Goal: Transaction & Acquisition: Purchase product/service

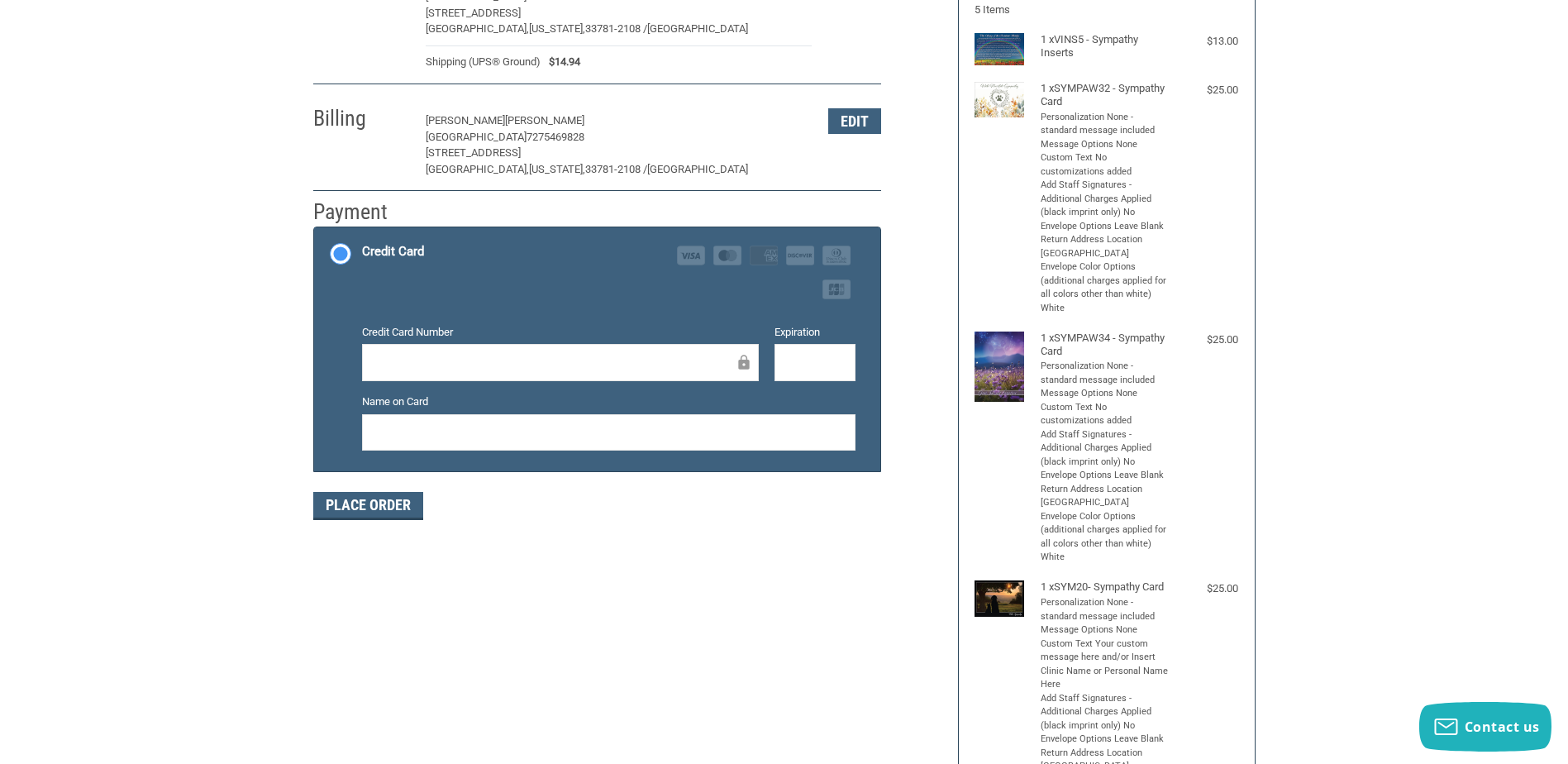
scroll to position [331, 0]
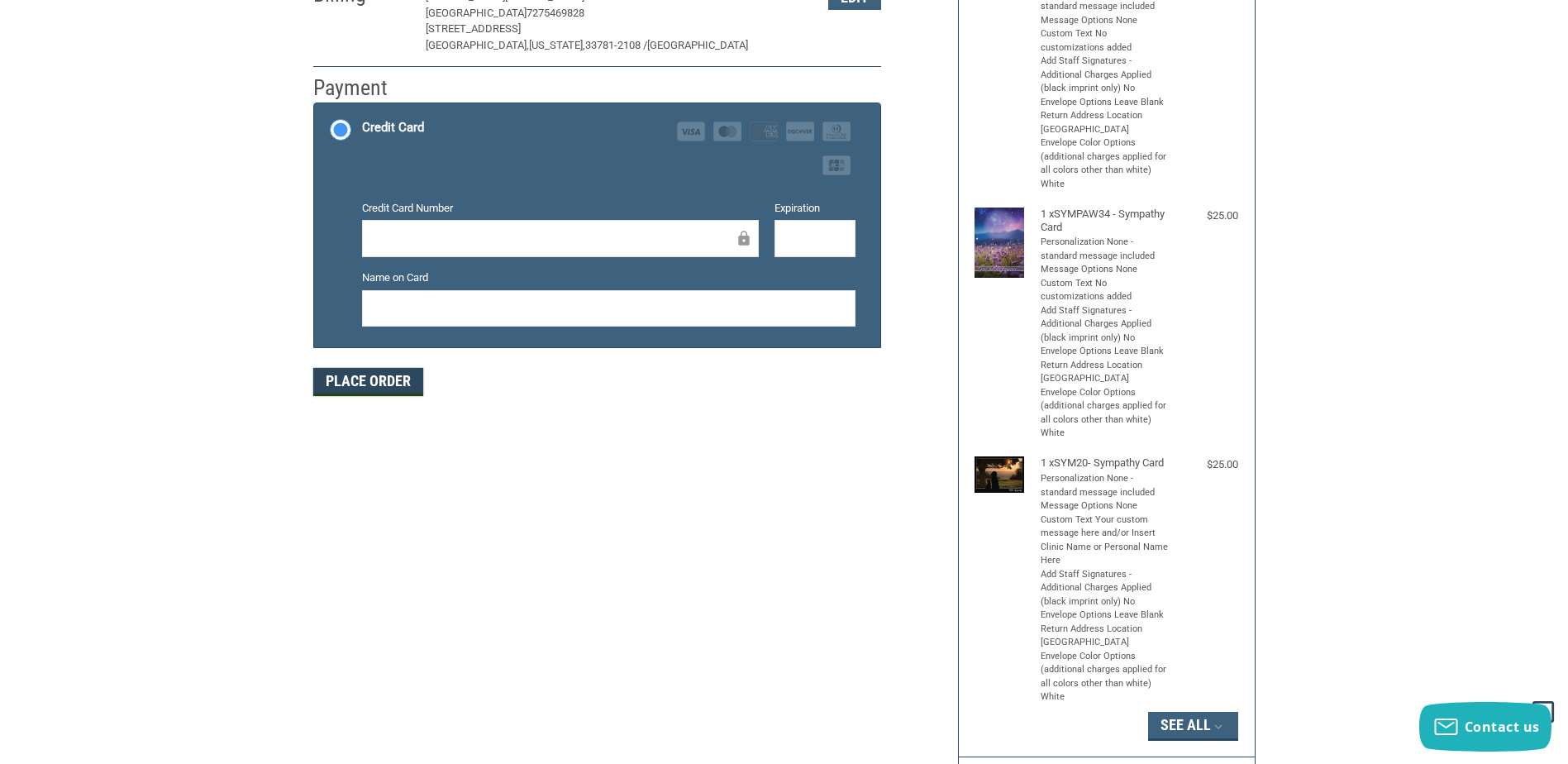
click at [377, 389] on button "Place Order" at bounding box center [369, 382] width 110 height 28
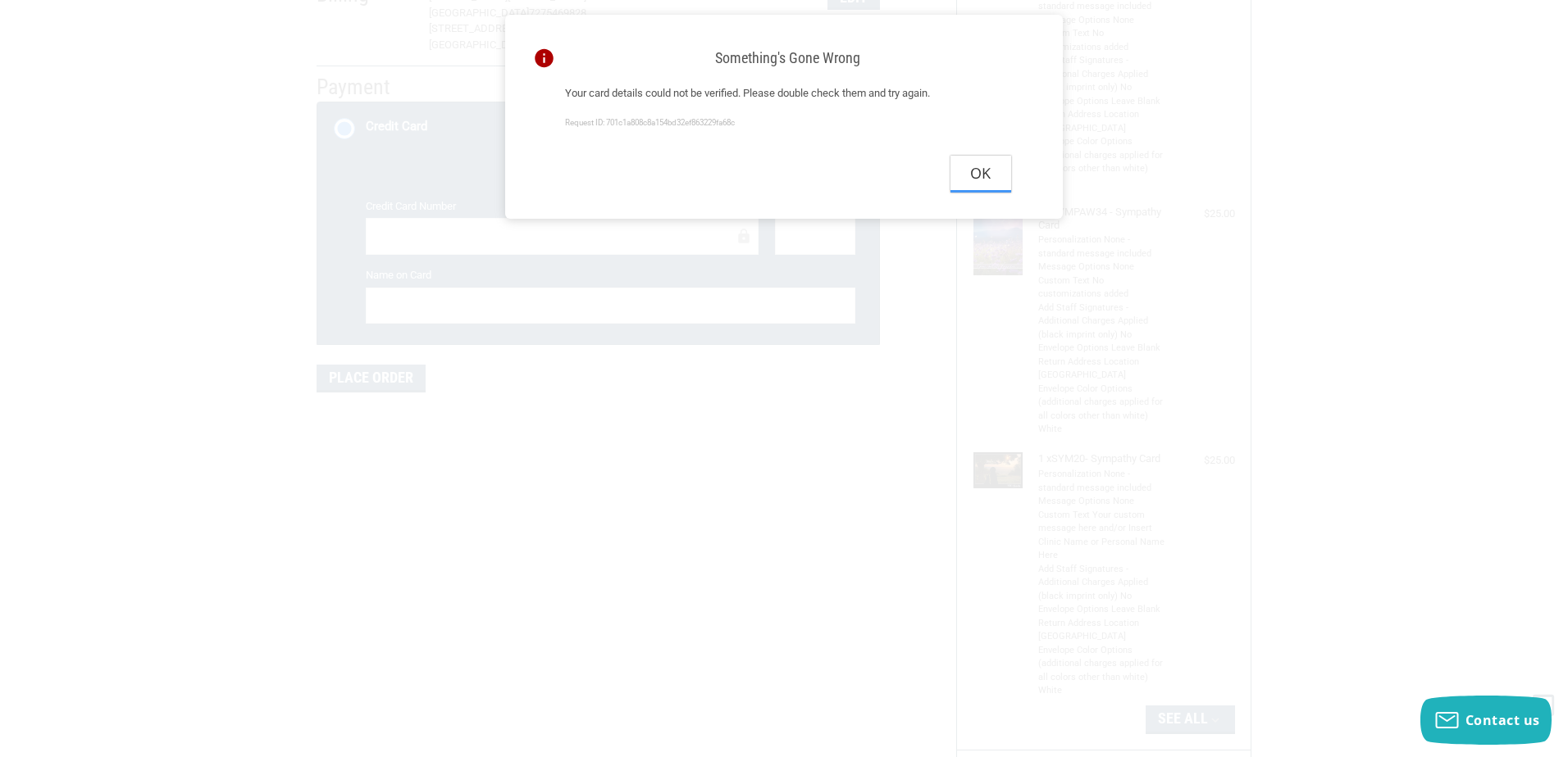
click at [977, 184] on button "Ok" at bounding box center [980, 173] width 61 height 37
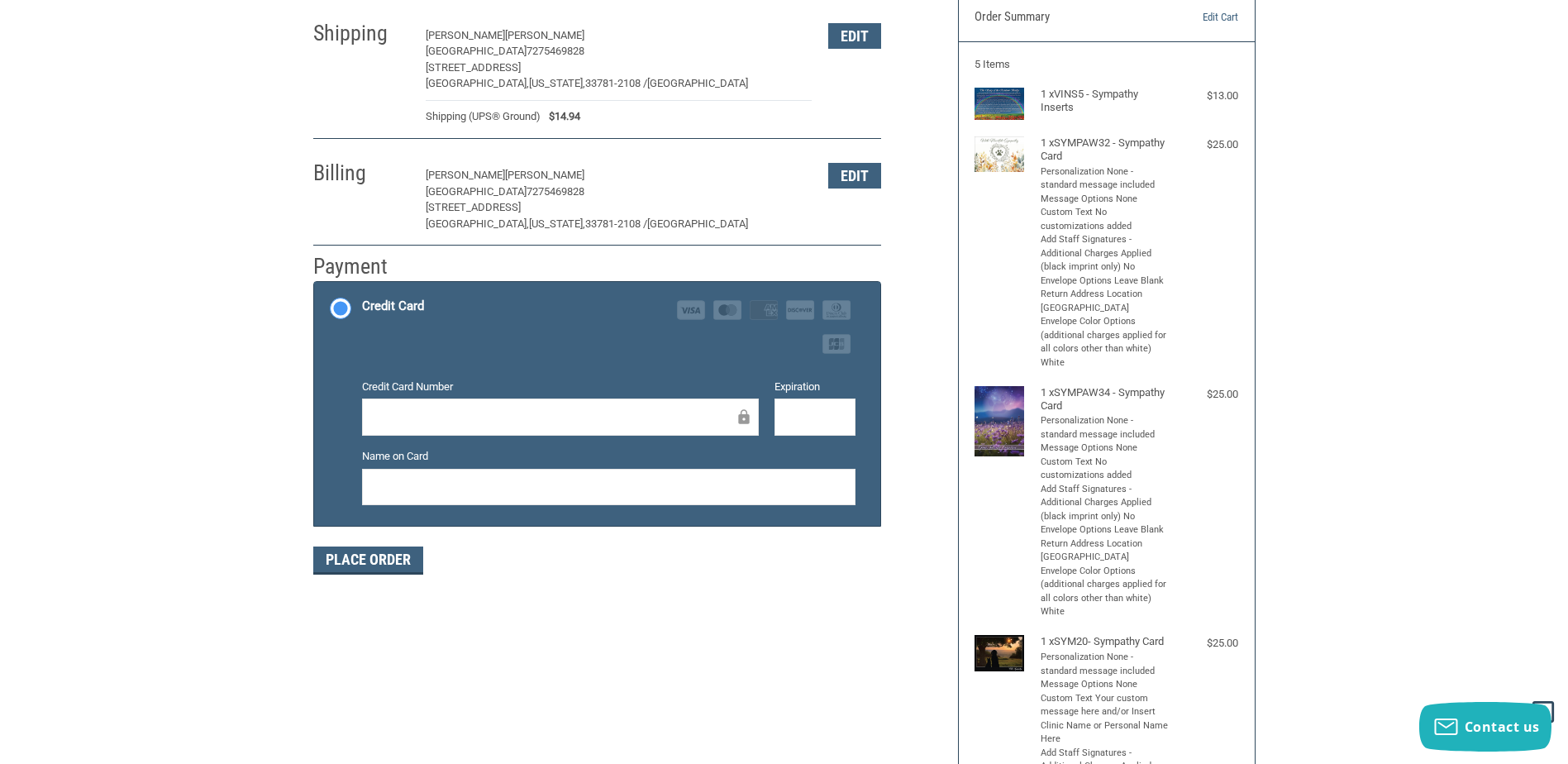
scroll to position [165, 0]
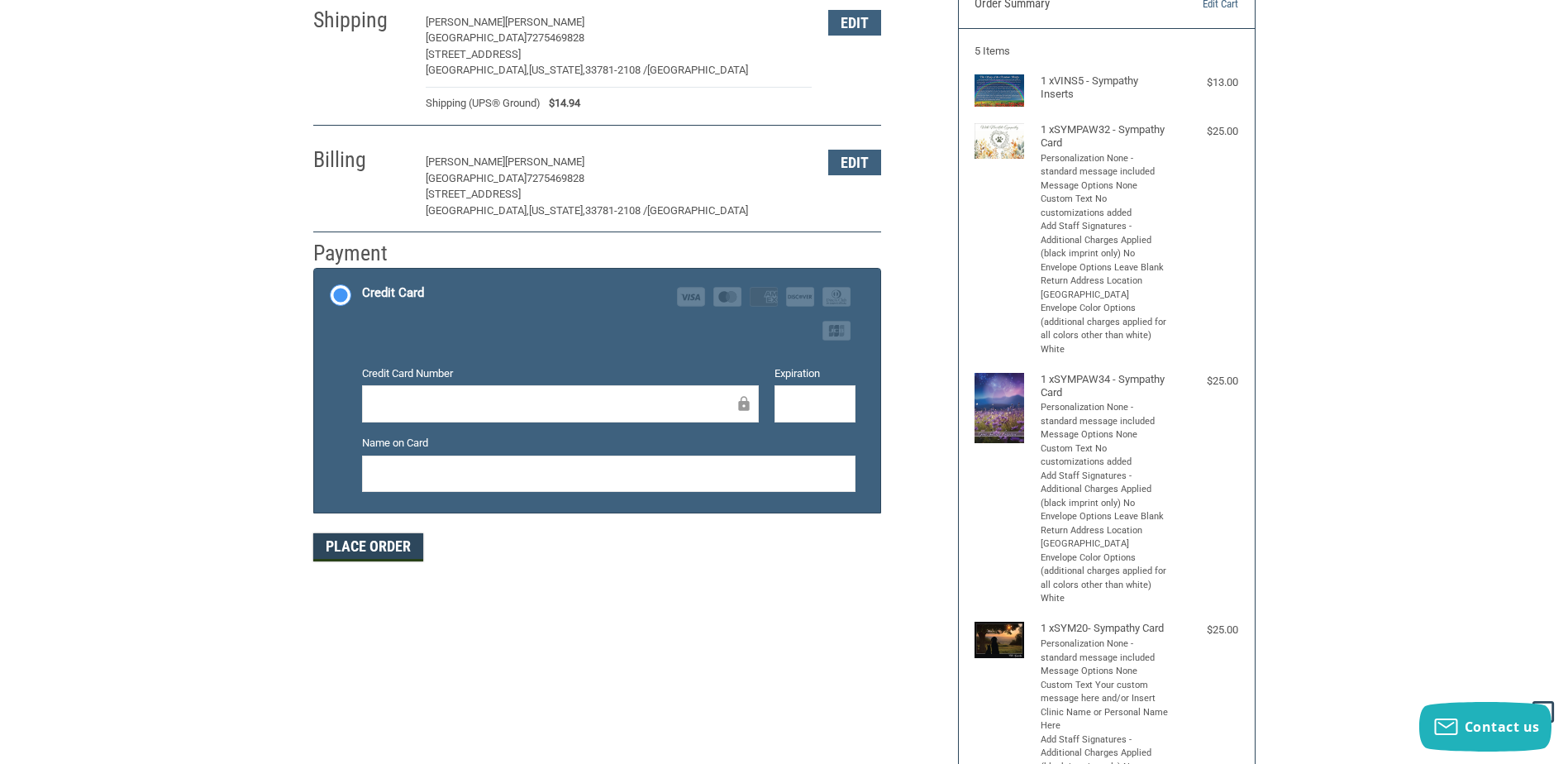
click at [351, 550] on button "Place Order" at bounding box center [369, 547] width 110 height 28
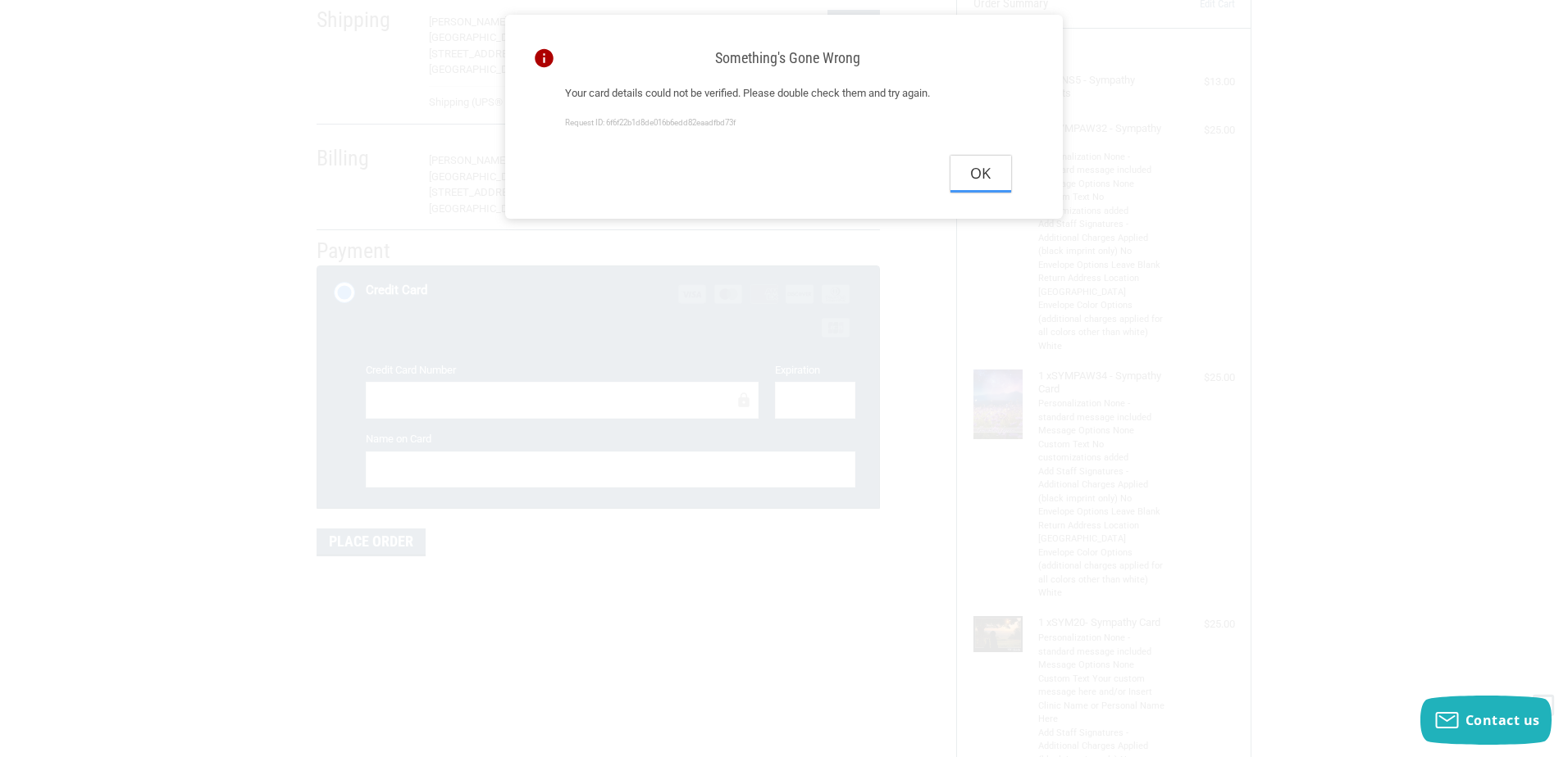
click at [991, 173] on button "Ok" at bounding box center [980, 173] width 61 height 37
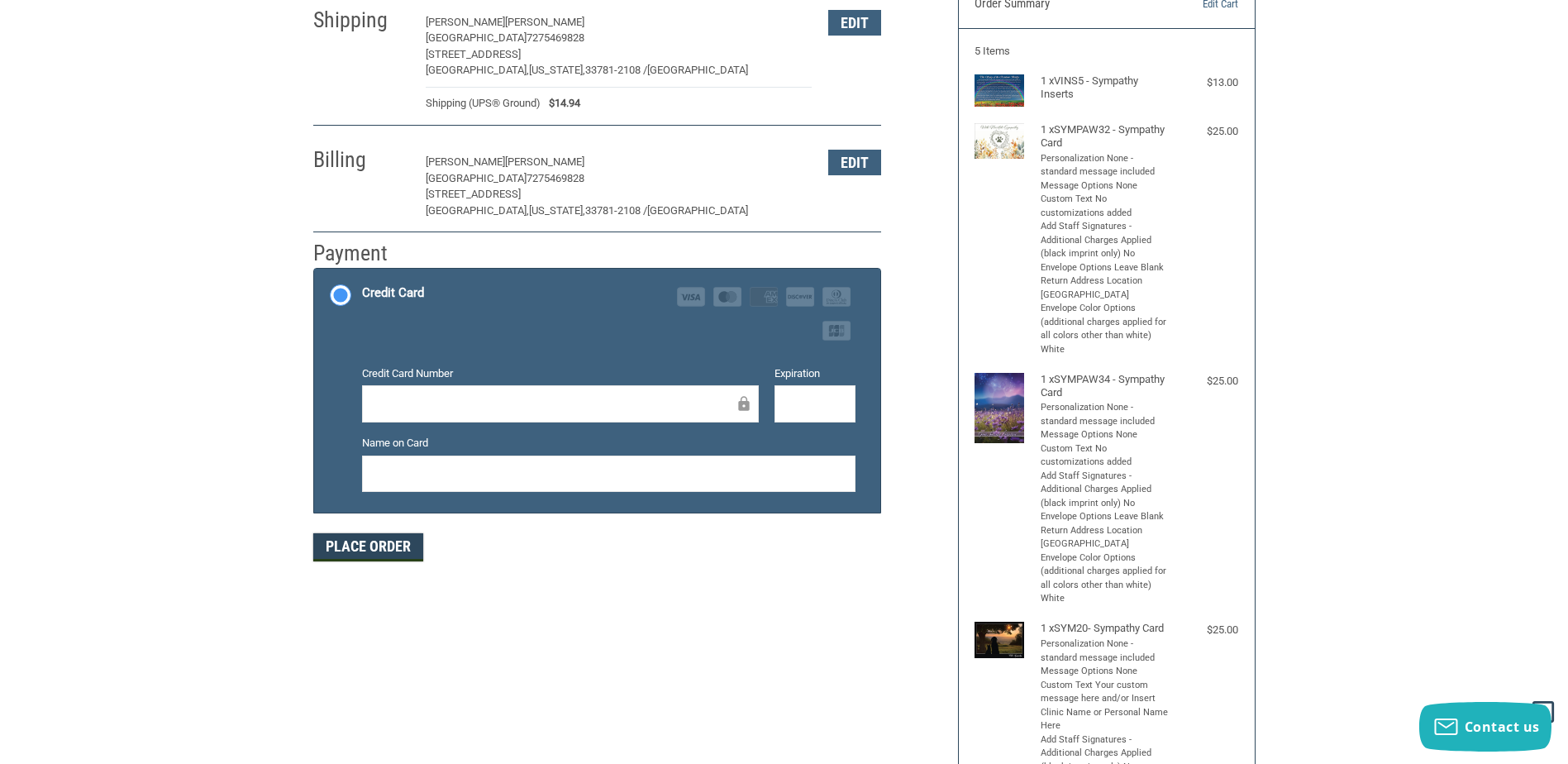
click at [405, 549] on button "Place Order" at bounding box center [369, 547] width 110 height 28
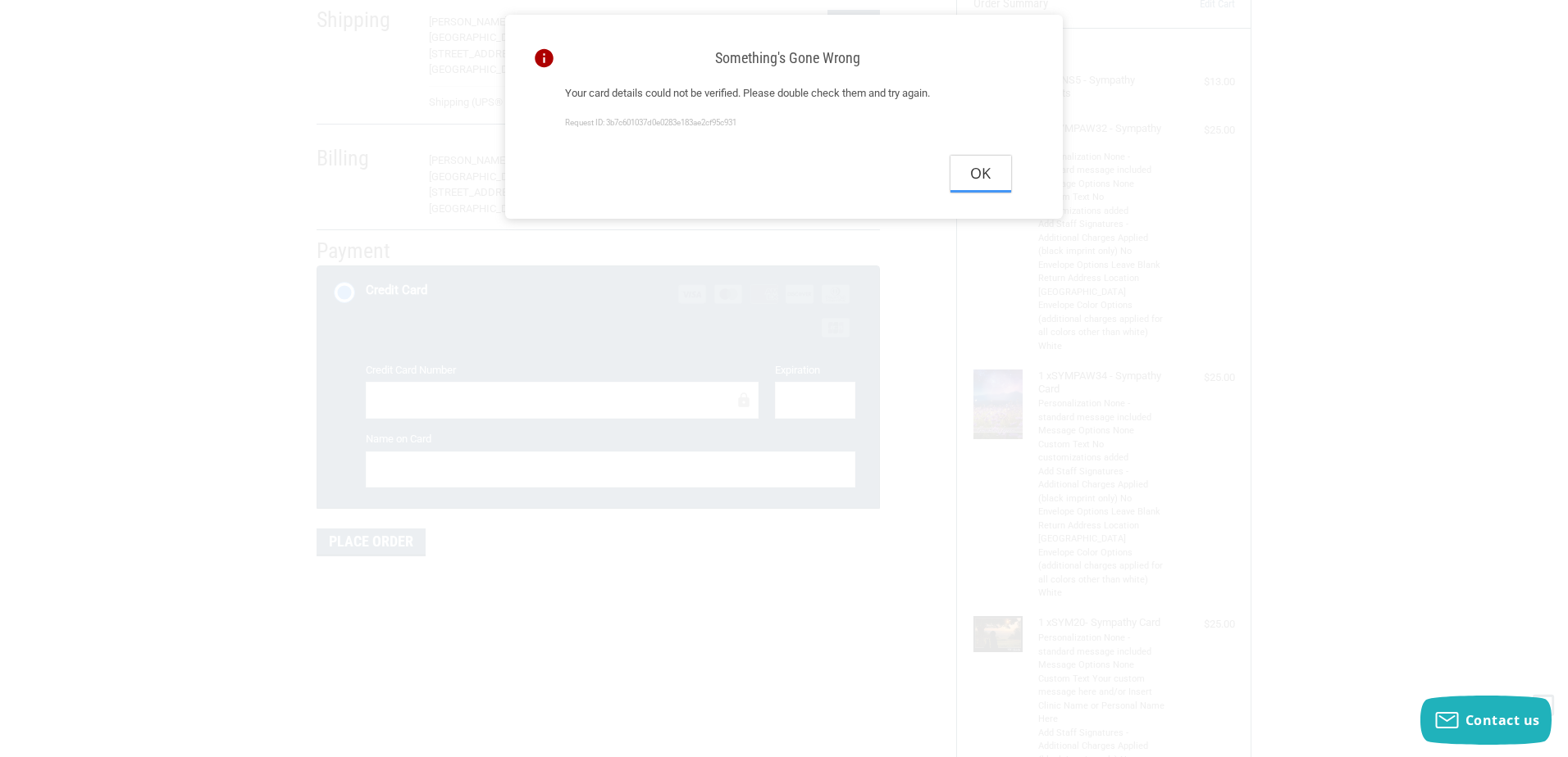
click at [976, 179] on button "Ok" at bounding box center [980, 173] width 61 height 37
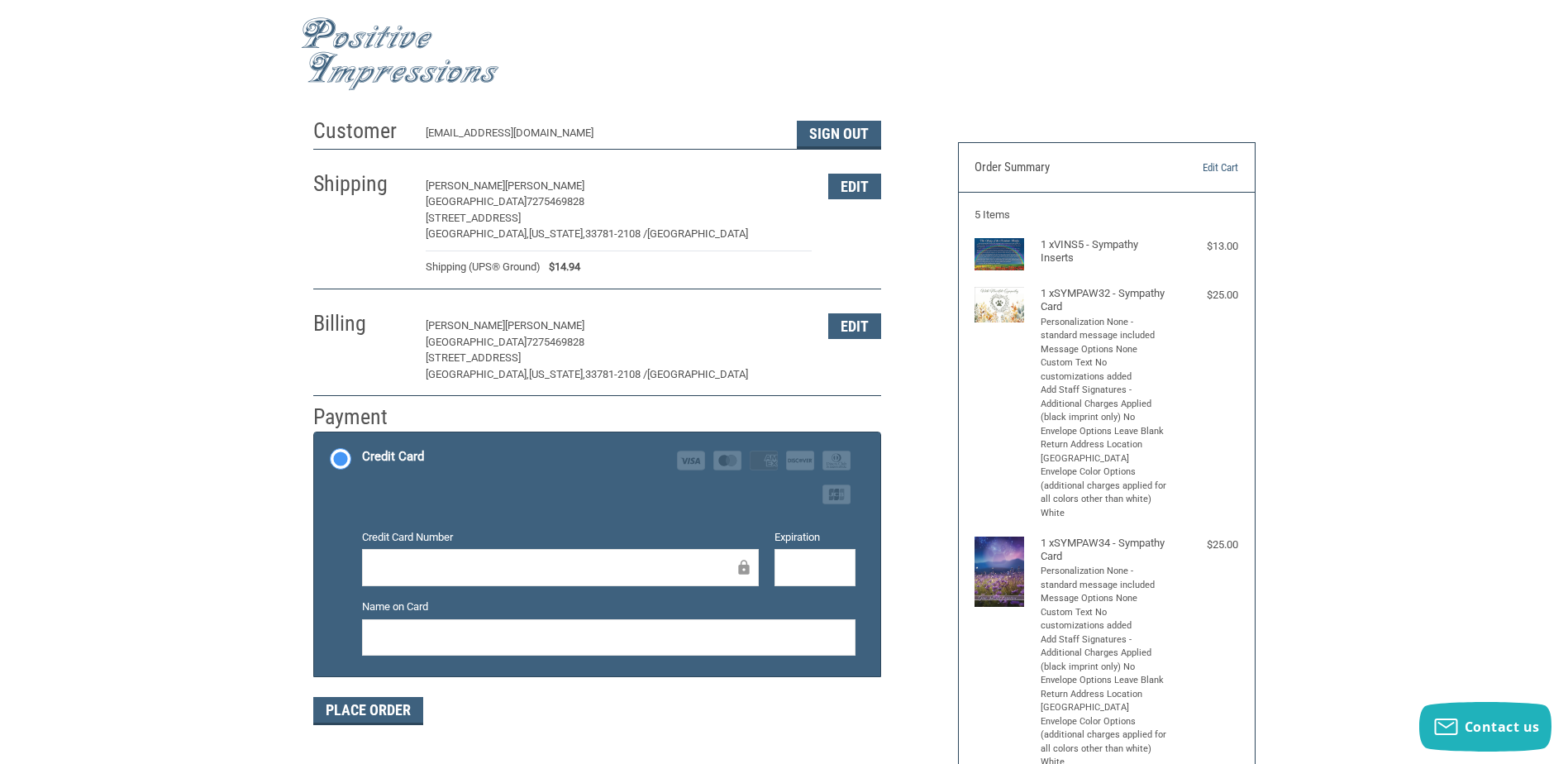
scroll to position [0, 0]
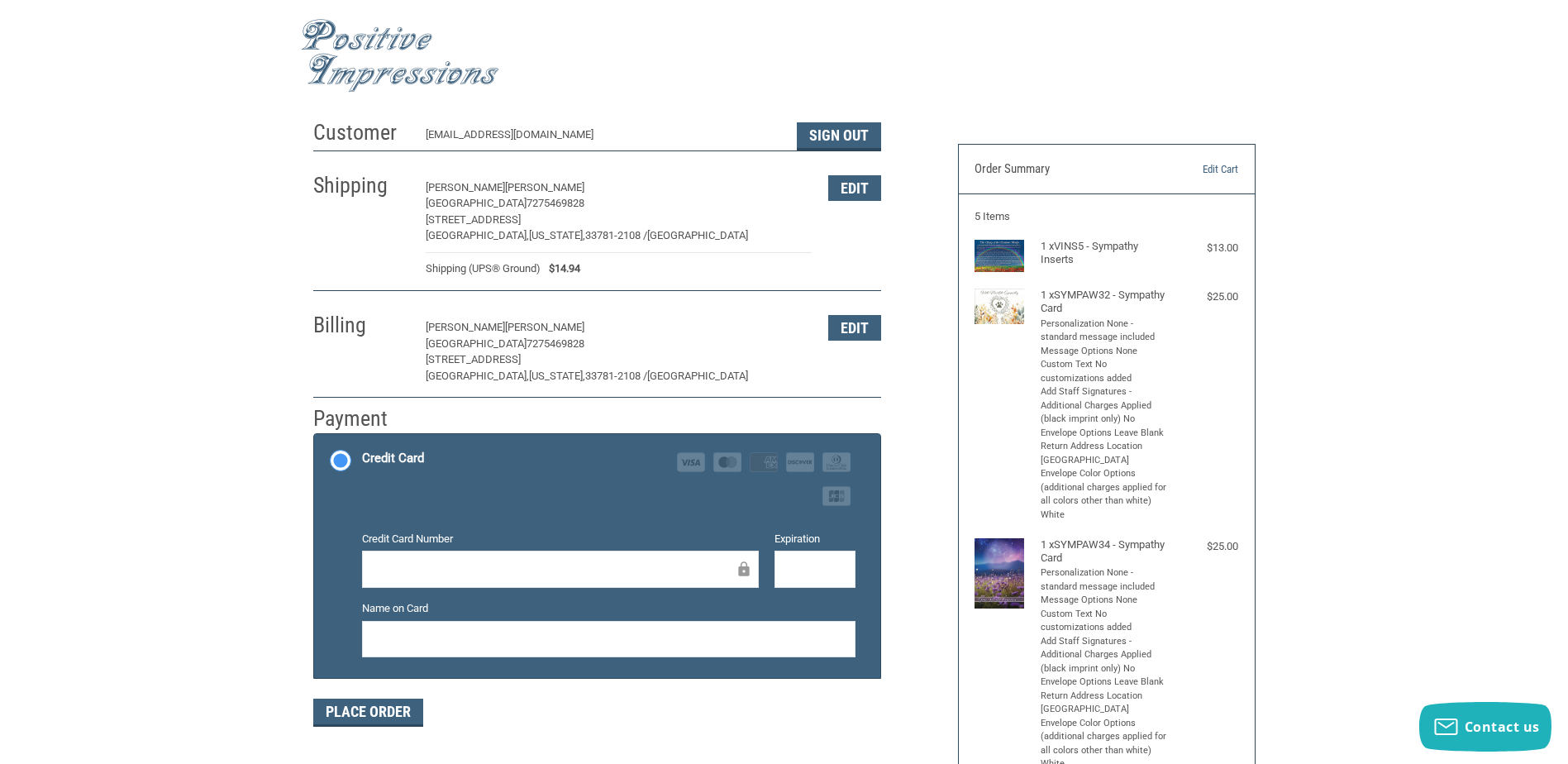
click at [750, 571] on icon at bounding box center [744, 569] width 16 height 37
click at [868, 321] on button "Edit" at bounding box center [854, 327] width 53 height 26
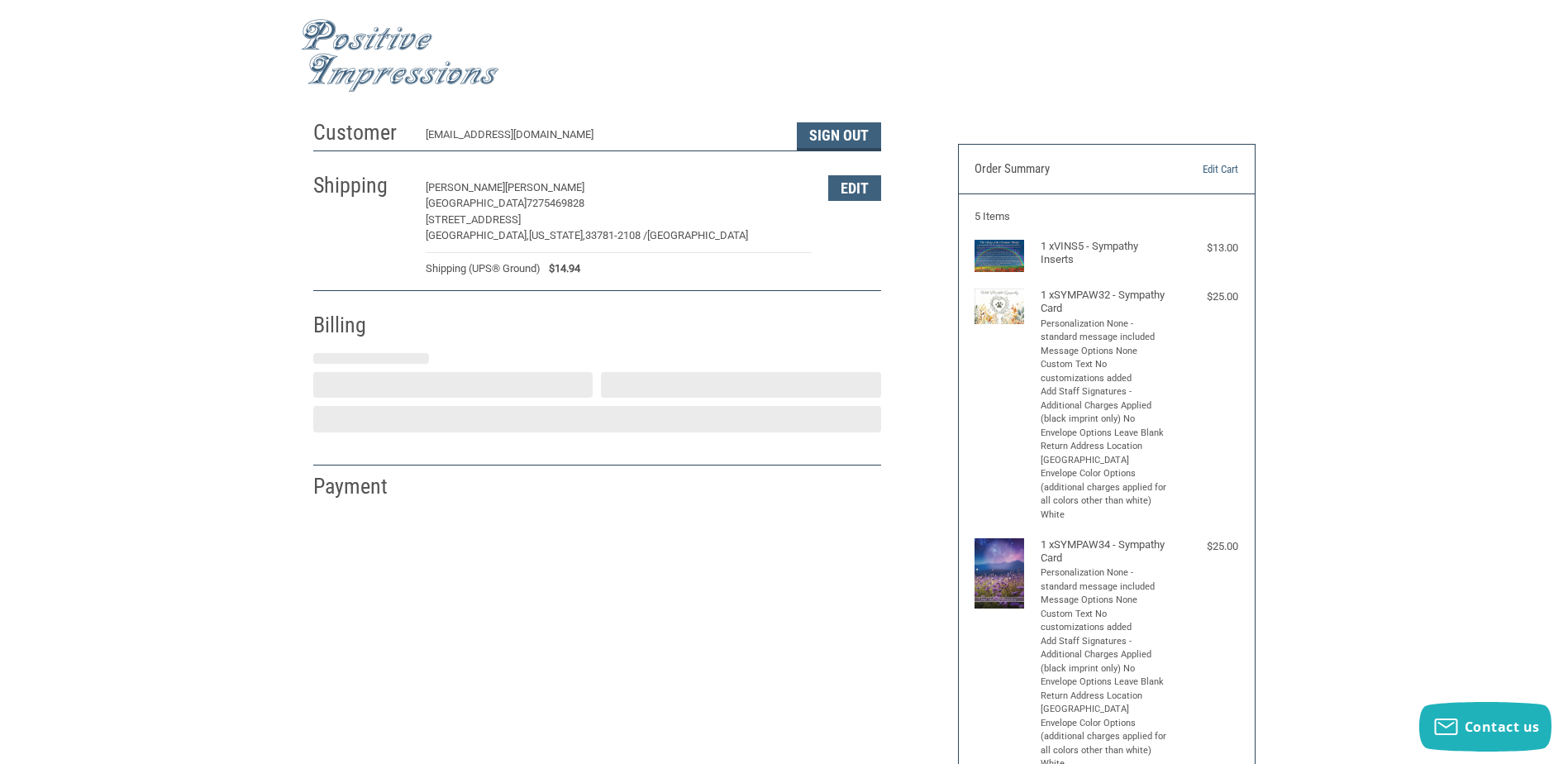
select select "FL"
select select "US"
